Goal: Navigation & Orientation: Understand site structure

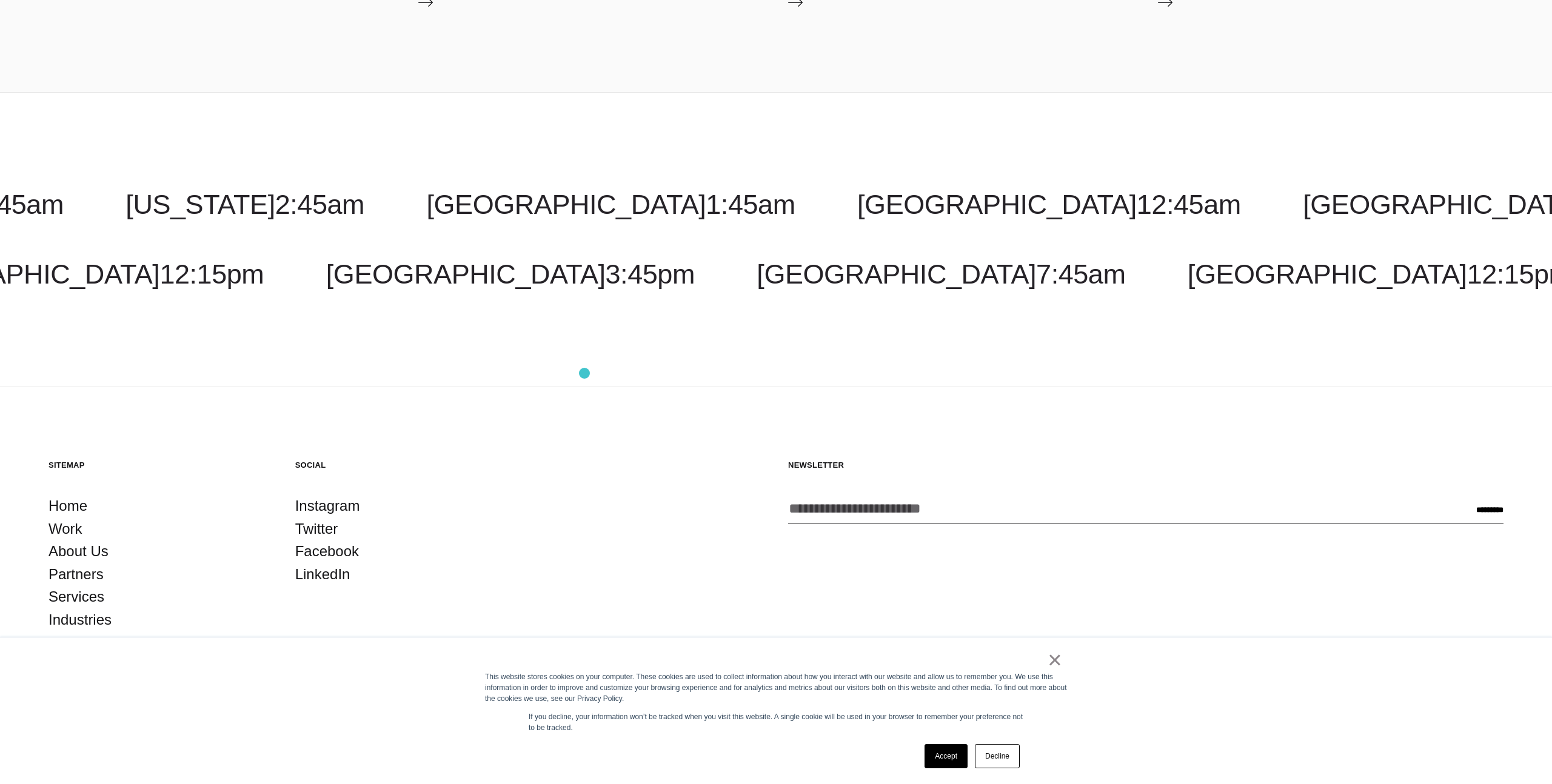
scroll to position [2280, 0]
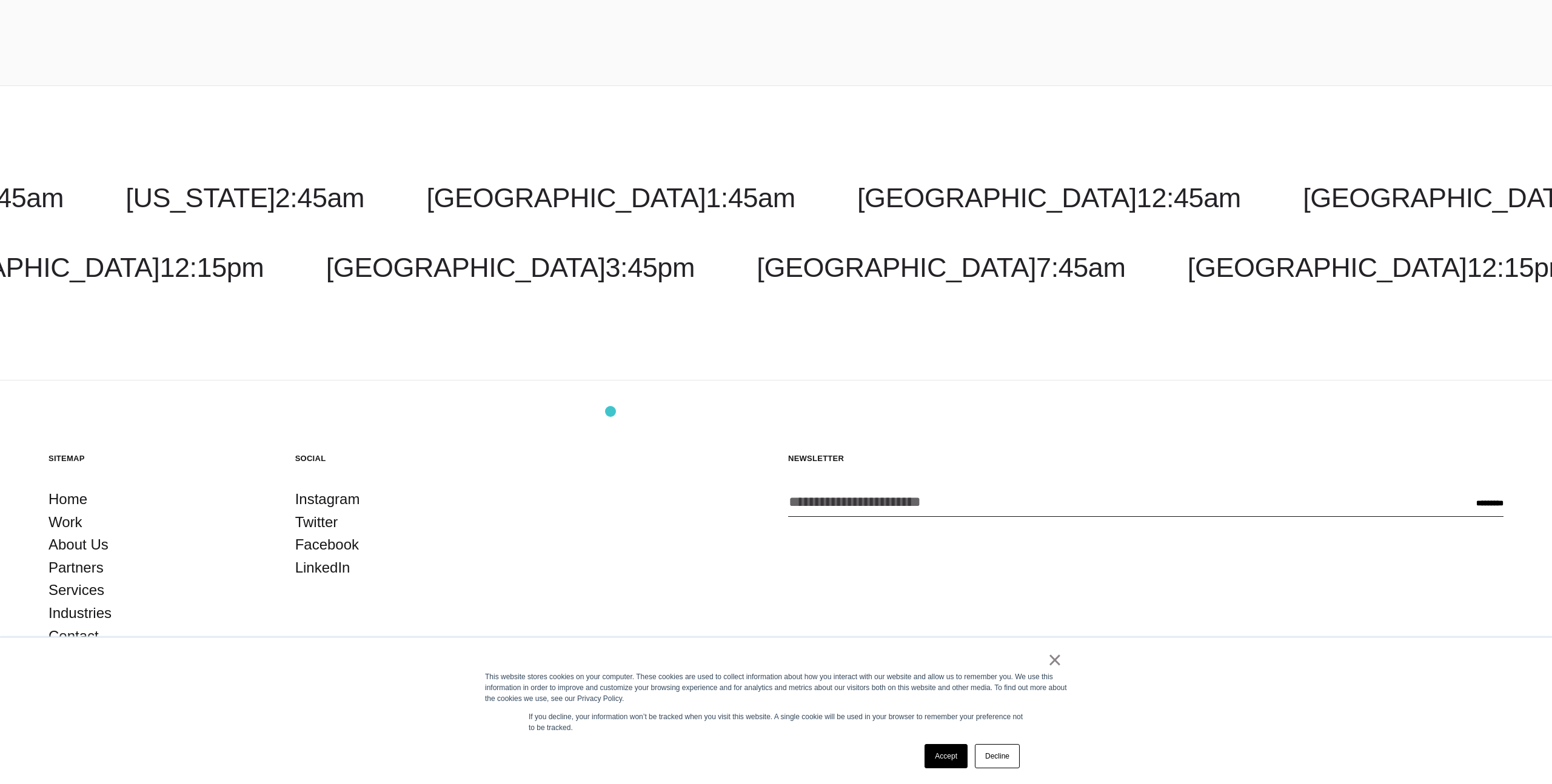
click at [611, 412] on footer "Back to Top Sitemap Home Work About Us Partners Services Industries Contact Soc…" at bounding box center [776, 583] width 1552 height 405
drag, startPoint x: 767, startPoint y: 228, endPoint x: 461, endPoint y: 228, distance: 306.0
click at [462, 228] on div "[GEOGRAPHIC_DATA] 12:45am [GEOGRAPHIC_DATA] 2:45pm [US_STATE] 2:45am [GEOGRAPHI…" at bounding box center [776, 233] width 1552 height 102
click at [1023, 147] on div "[GEOGRAPHIC_DATA] 12:45am [GEOGRAPHIC_DATA] 2:45pm [US_STATE] 2:45am [GEOGRAPHI…" at bounding box center [776, 233] width 1552 height 295
click at [941, 752] on link "Accept" at bounding box center [946, 757] width 43 height 24
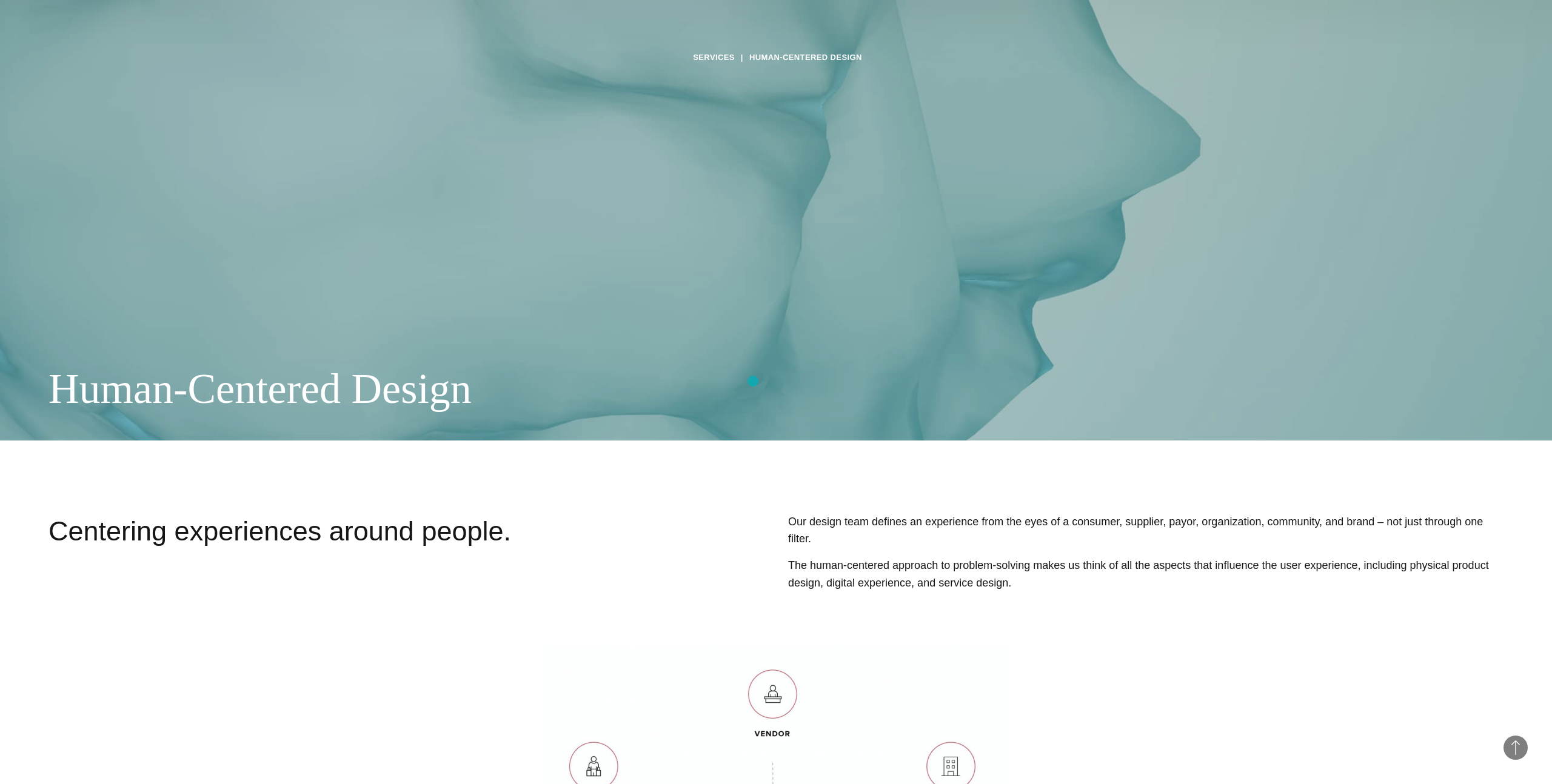
scroll to position [0, 0]
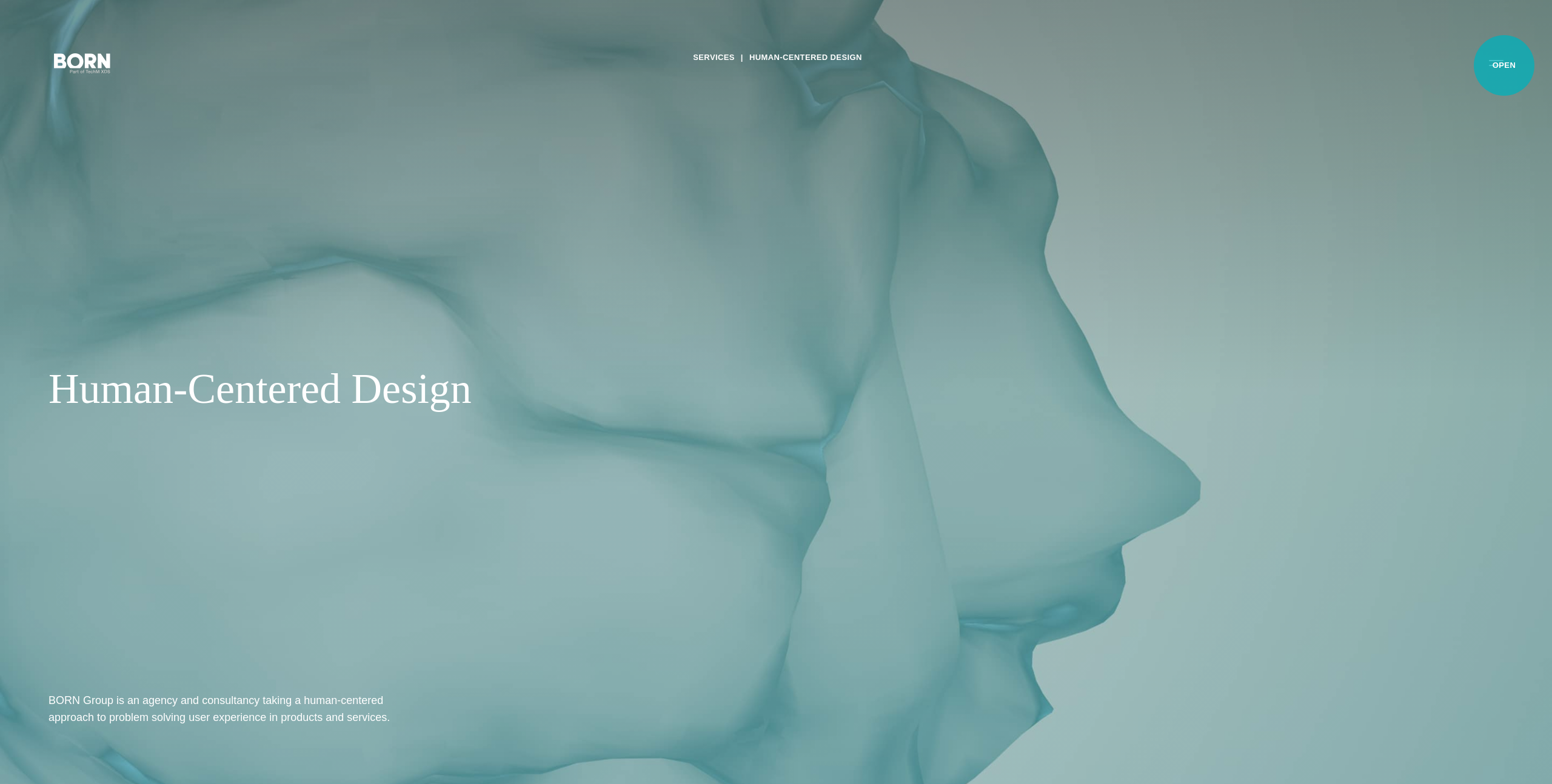
click at [1504, 65] on button "Primary Menu" at bounding box center [1496, 62] width 29 height 25
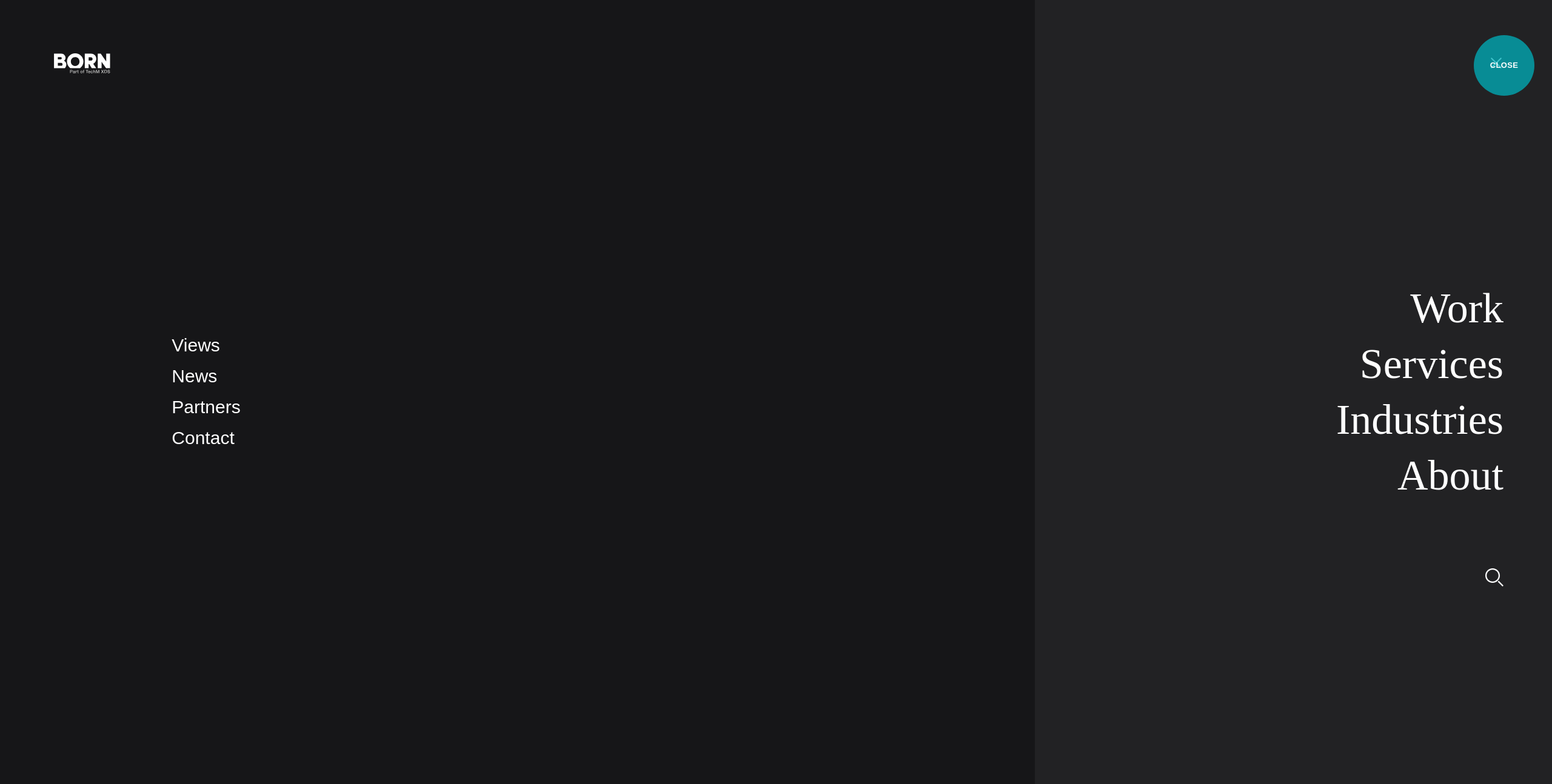
click at [1504, 65] on button "Primary Menu" at bounding box center [1496, 62] width 29 height 25
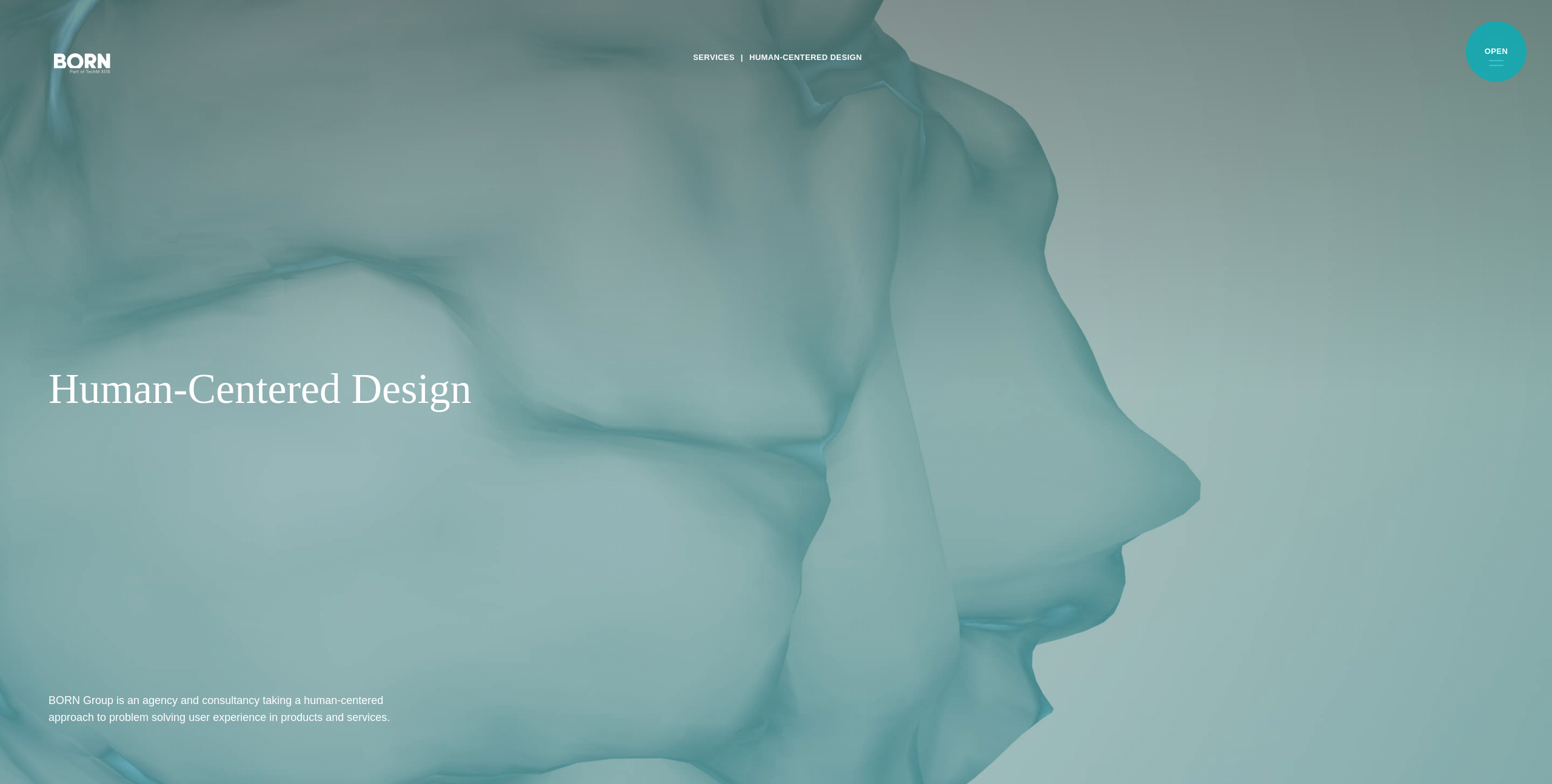
click at [1496, 51] on button "Primary Menu" at bounding box center [1496, 62] width 29 height 25
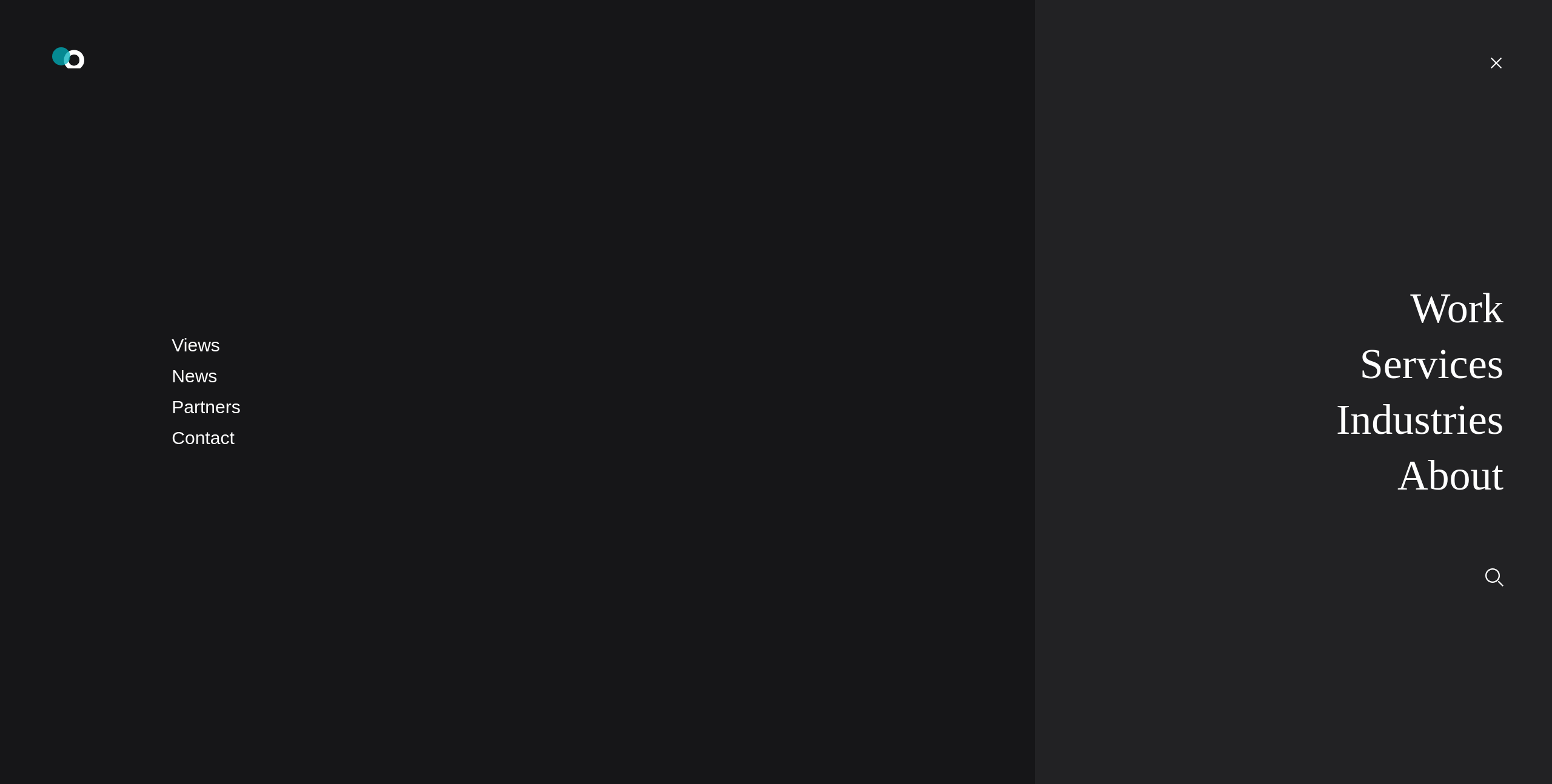
click at [69, 58] on icon at bounding box center [74, 58] width 21 height 18
